Goal: Find specific page/section: Find specific page/section

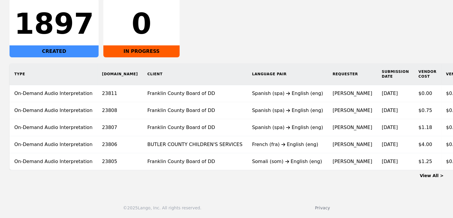
scroll to position [0, 12]
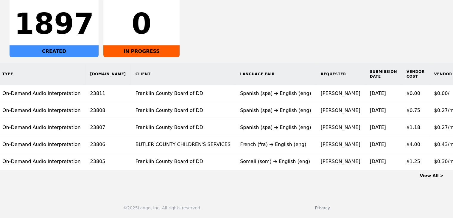
click at [434, 175] on link "View All >" at bounding box center [432, 175] width 24 height 5
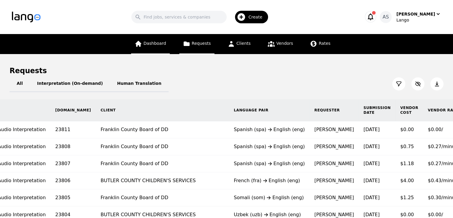
click at [140, 46] on icon at bounding box center [138, 44] width 6 height 6
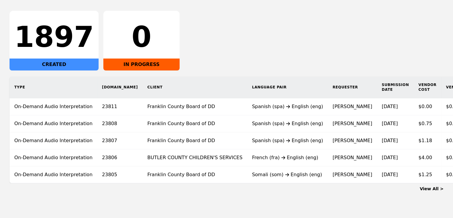
scroll to position [111, 0]
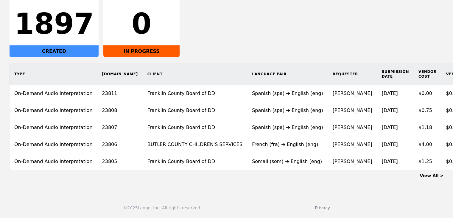
click at [430, 174] on link "View All >" at bounding box center [432, 175] width 24 height 5
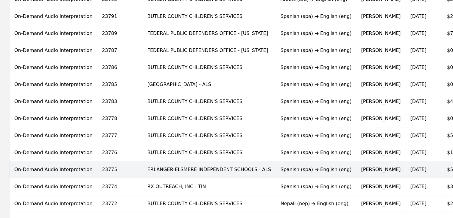
scroll to position [399, 0]
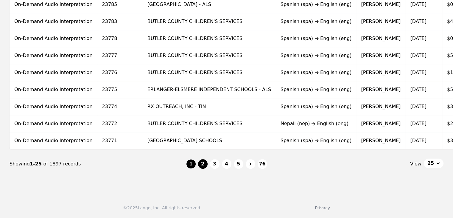
click at [200, 166] on button "2" at bounding box center [203, 164] width 10 height 10
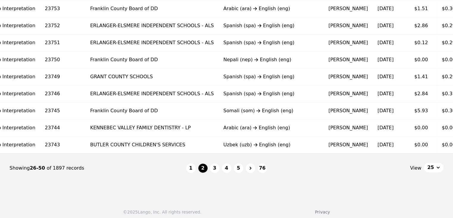
scroll to position [399, 0]
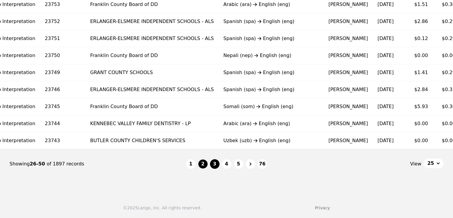
click at [217, 161] on button "3" at bounding box center [215, 164] width 10 height 10
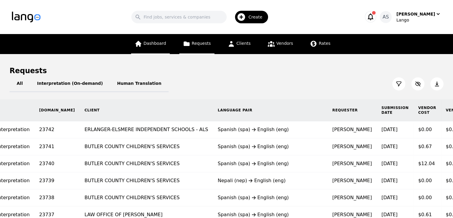
click at [161, 45] on span "Dashboard" at bounding box center [155, 43] width 23 height 5
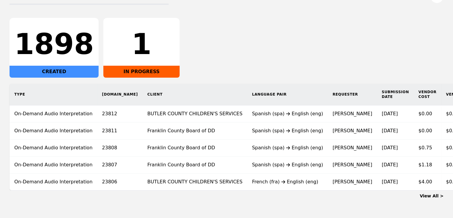
scroll to position [111, 0]
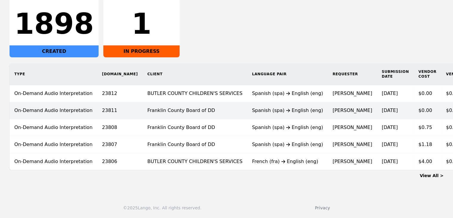
click at [180, 106] on td "Franklin County Board of DD" at bounding box center [195, 110] width 105 height 17
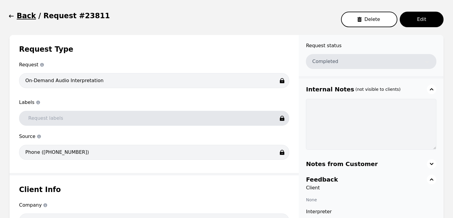
click at [17, 18] on h1 "Back" at bounding box center [26, 16] width 19 height 10
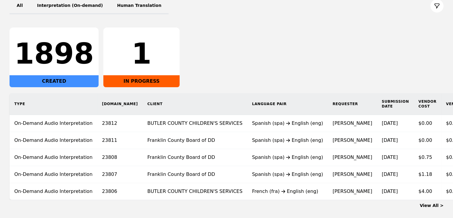
scroll to position [111, 0]
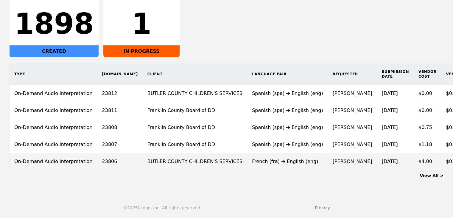
click at [252, 158] on div "French (fra) English (eng)" at bounding box center [287, 161] width 71 height 7
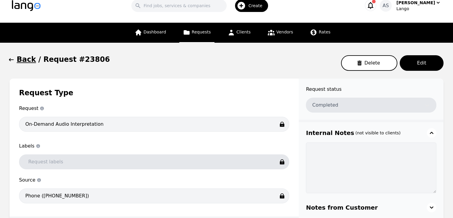
click at [11, 58] on icon "button" at bounding box center [11, 60] width 6 height 6
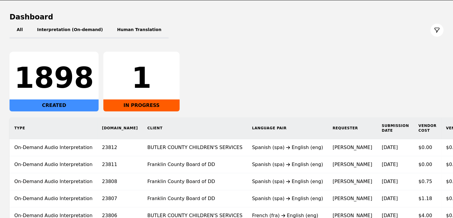
scroll to position [111, 0]
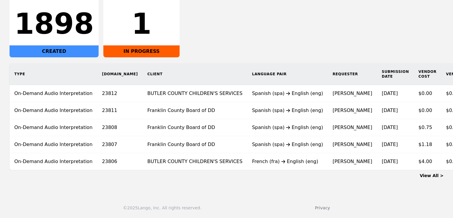
click at [429, 175] on link "View All >" at bounding box center [432, 175] width 24 height 5
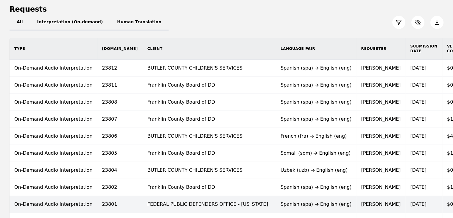
scroll to position [119, 0]
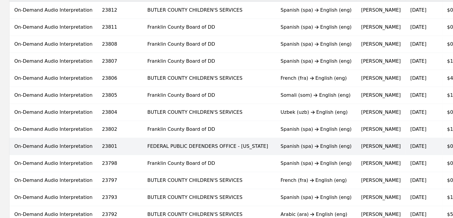
click at [188, 148] on td "FEDERAL PUBLIC DEFENDERS OFFICE - [US_STATE]" at bounding box center [209, 146] width 133 height 17
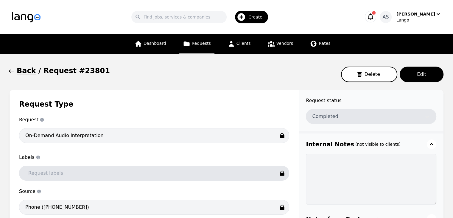
click at [15, 72] on button "Back" at bounding box center [23, 71] width 27 height 10
